Goal: Navigation & Orientation: Find specific page/section

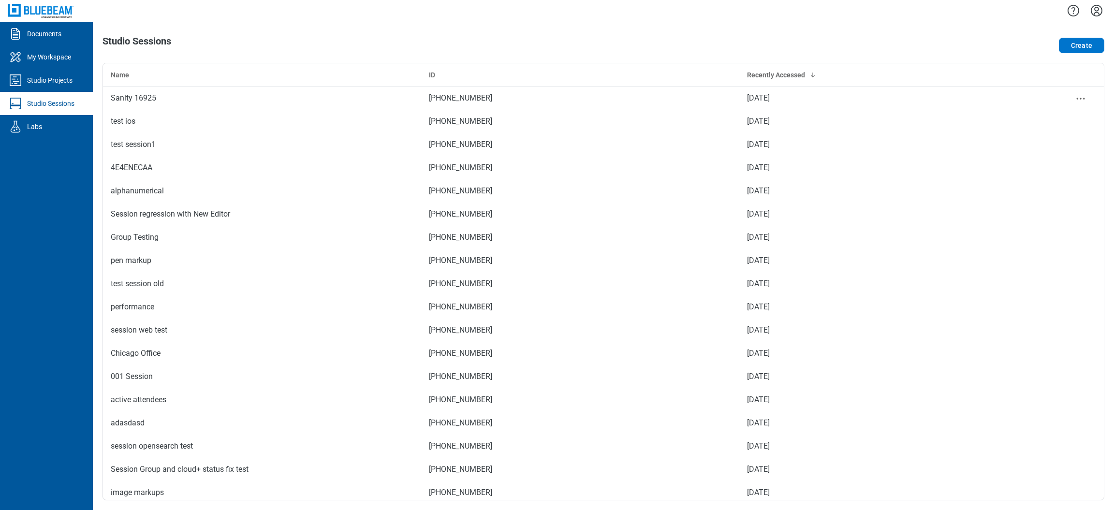
click at [111, 97] on div "Sanity 16925" at bounding box center [262, 98] width 303 height 12
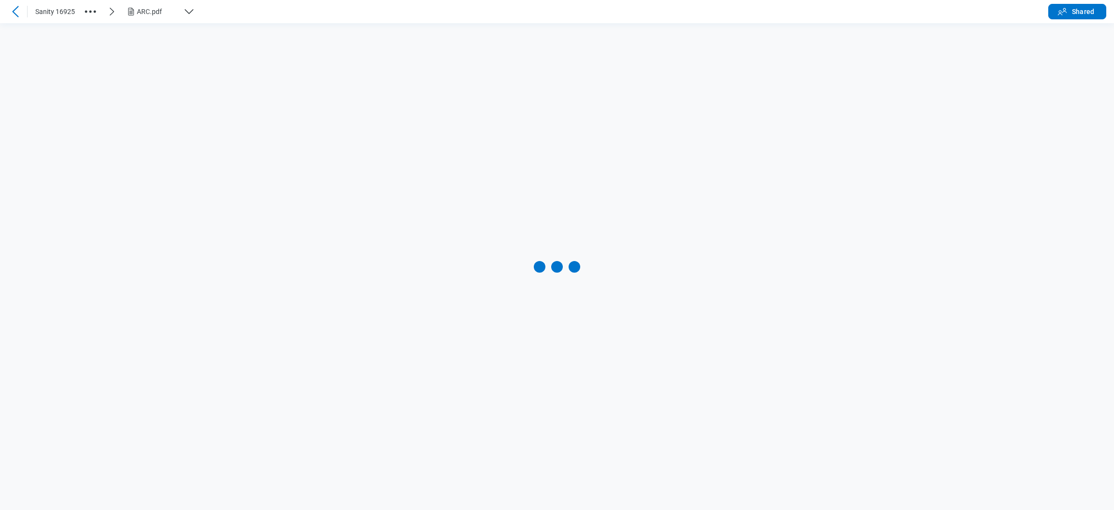
click at [144, 8] on div "ARC.pdf" at bounding box center [158, 12] width 43 height 10
click at [154, 64] on div "Markuo010.pdf" at bounding box center [170, 60] width 69 height 10
click at [154, 15] on div "Markuo010.pdf" at bounding box center [160, 12] width 47 height 10
drag, startPoint x: 160, startPoint y: 98, endPoint x: 152, endPoint y: 77, distance: 21.7
click at [159, 96] on li "Order (1).pdf" at bounding box center [176, 87] width 103 height 27
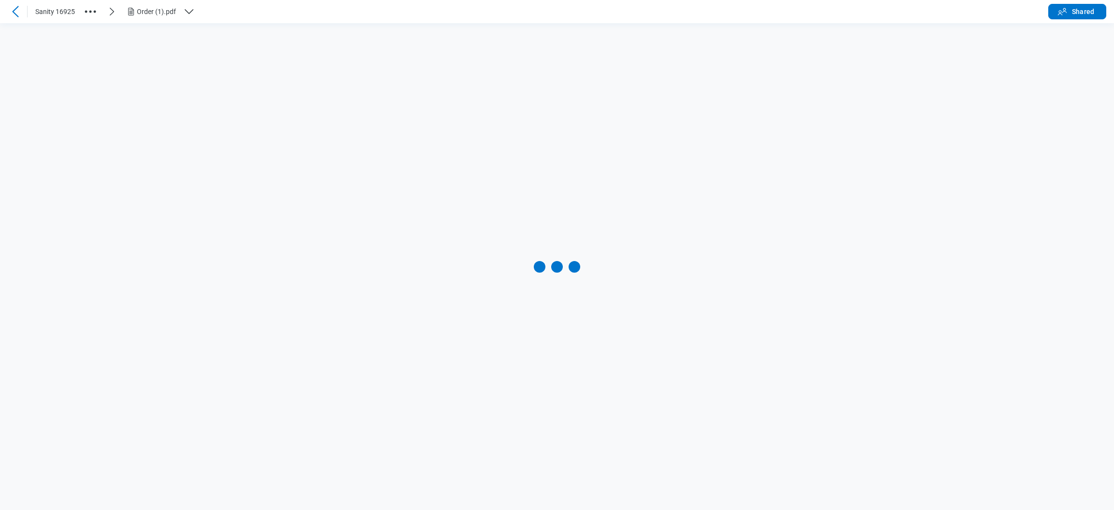
click at [162, 10] on div "Order (1).pdf" at bounding box center [158, 12] width 43 height 10
click at [169, 112] on div "Custom Status file .pdf" at bounding box center [170, 114] width 69 height 10
click at [184, 5] on button "Custom Status file .pdf" at bounding box center [176, 10] width 103 height 15
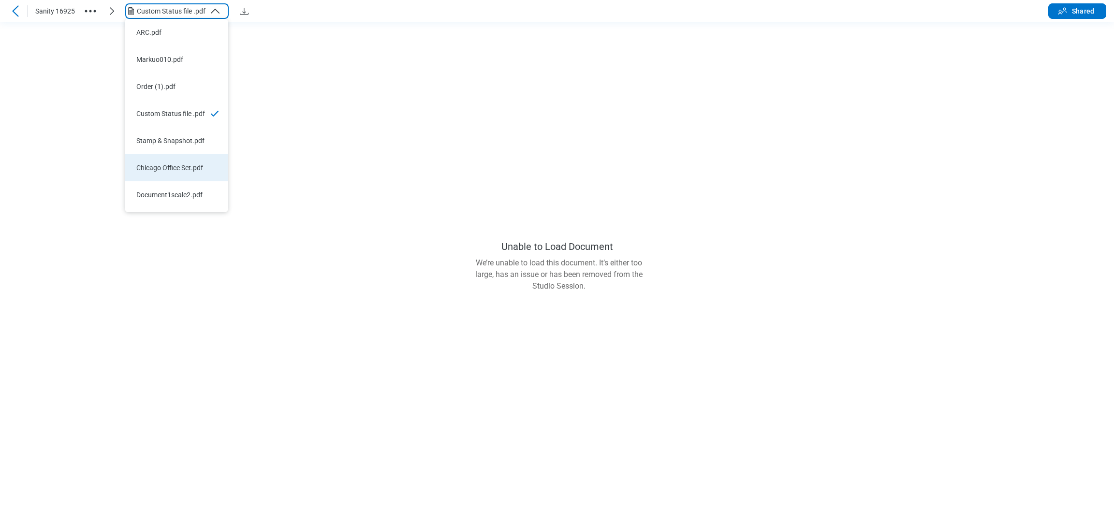
click at [186, 174] on li "Chicago Office Set.pdf" at bounding box center [176, 167] width 103 height 27
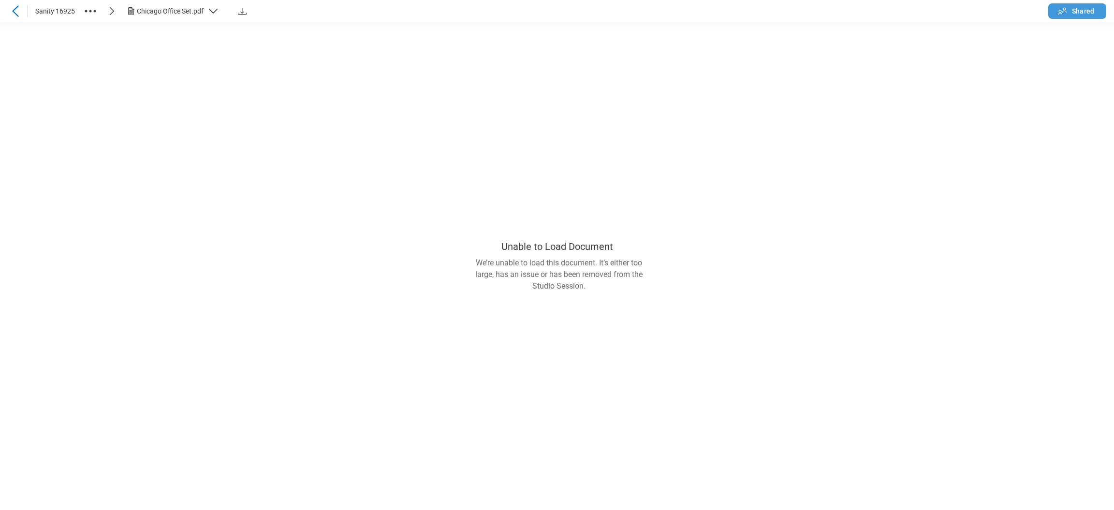
click at [1070, 12] on button "Shared" at bounding box center [1078, 10] width 58 height 15
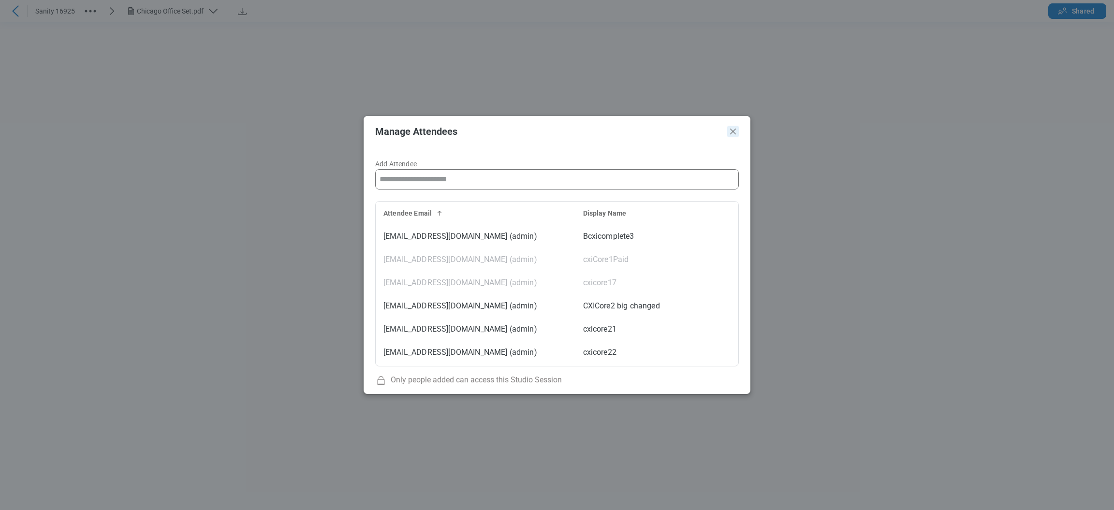
click at [732, 128] on icon "Close" at bounding box center [733, 132] width 12 height 12
